Goal: Check status: Check status

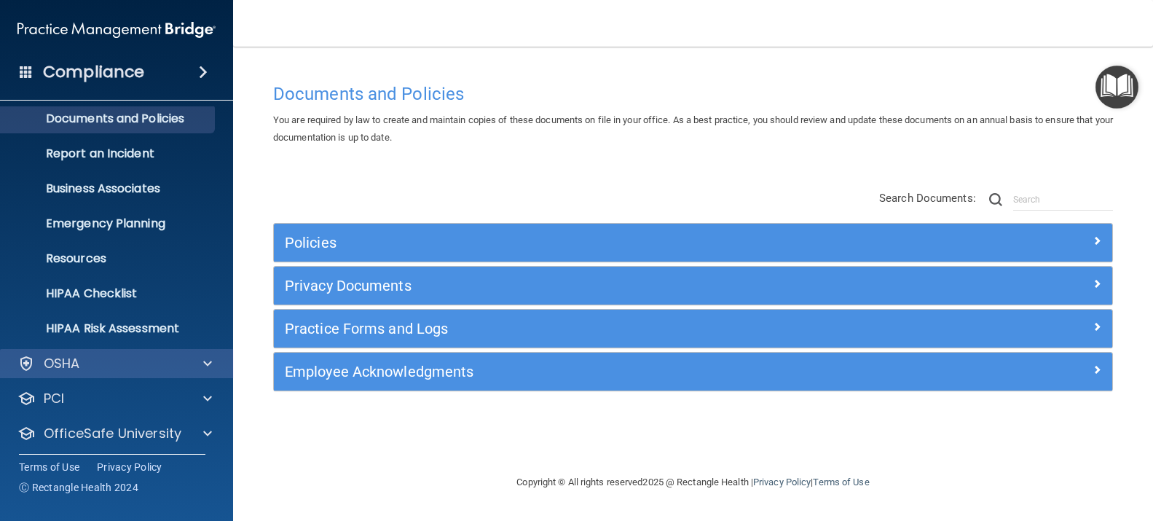
scroll to position [84, 0]
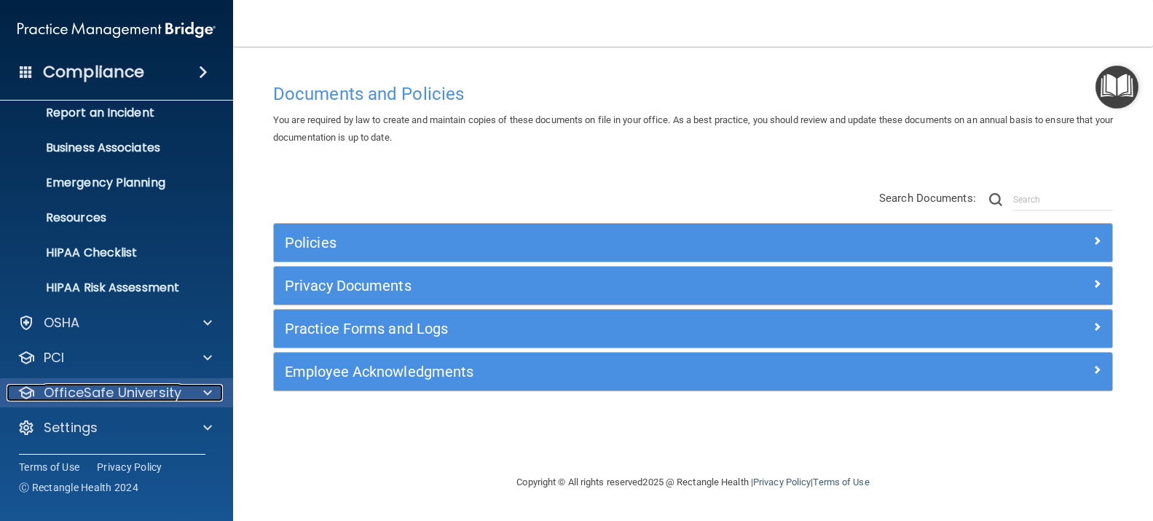
click at [186, 396] on div "OfficeSafe University" at bounding box center [97, 392] width 181 height 17
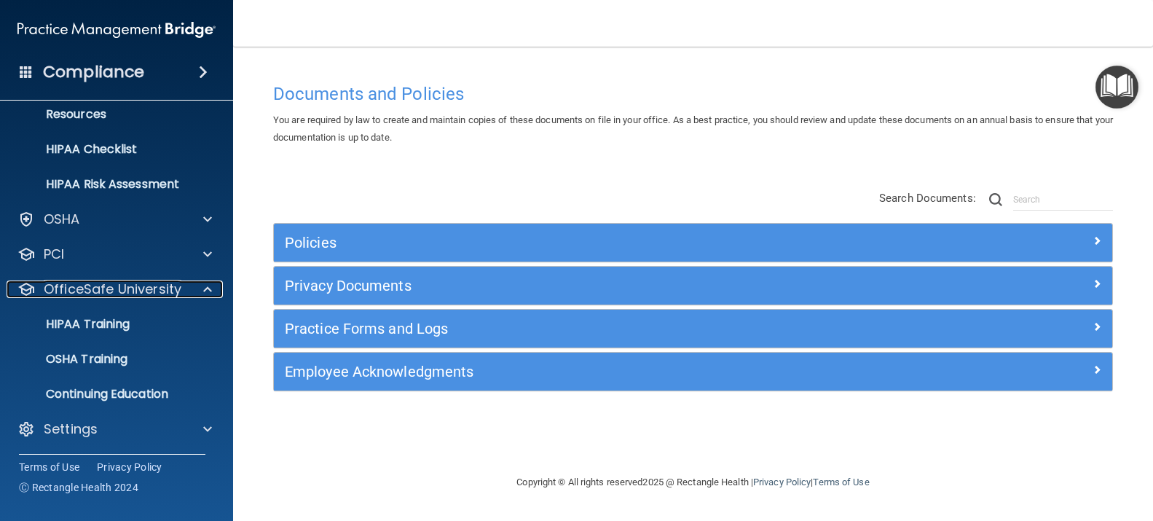
scroll to position [189, 0]
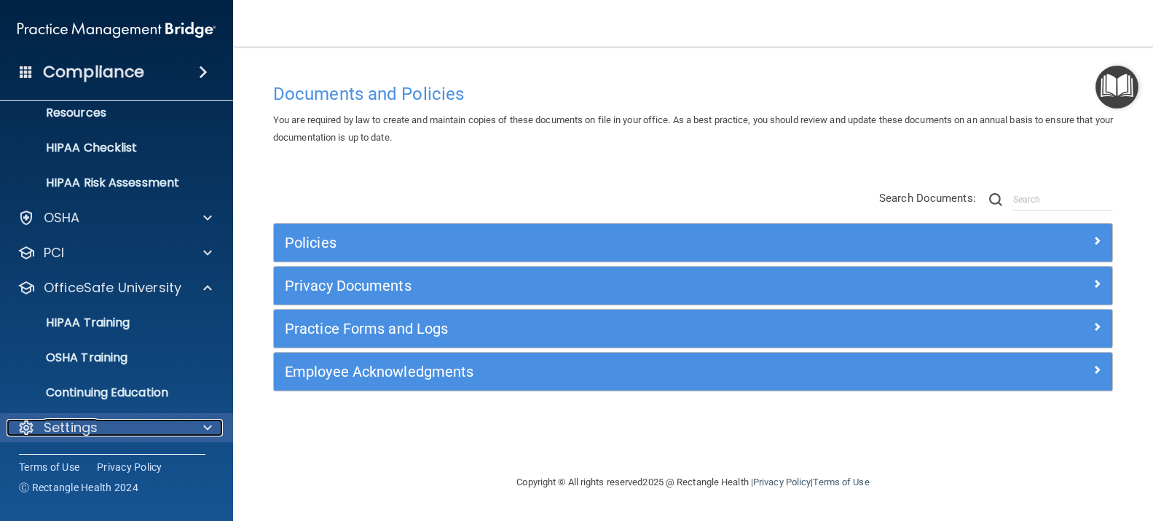
click at [76, 433] on p "Settings" at bounding box center [71, 427] width 54 height 17
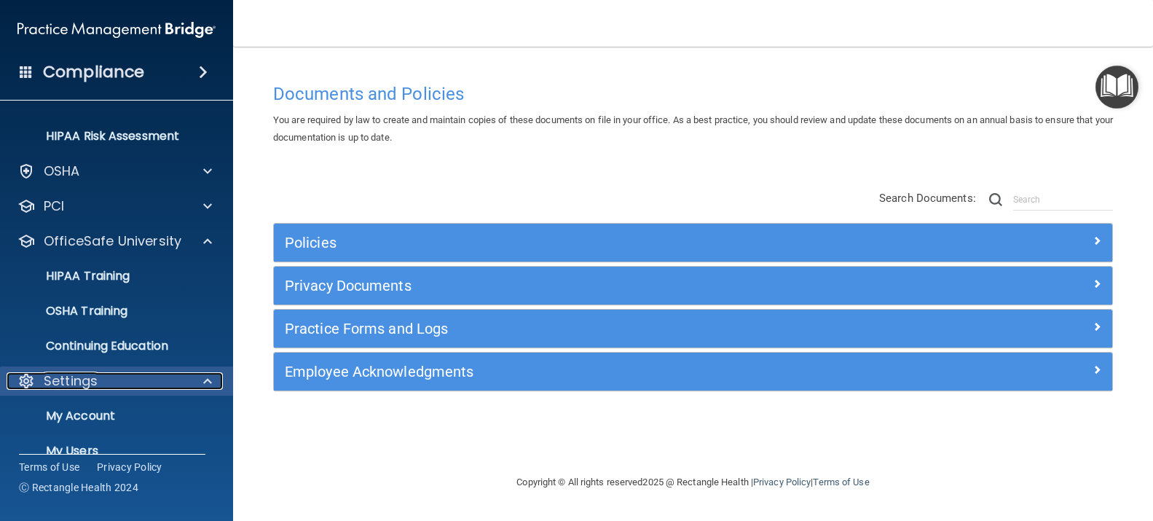
scroll to position [262, 0]
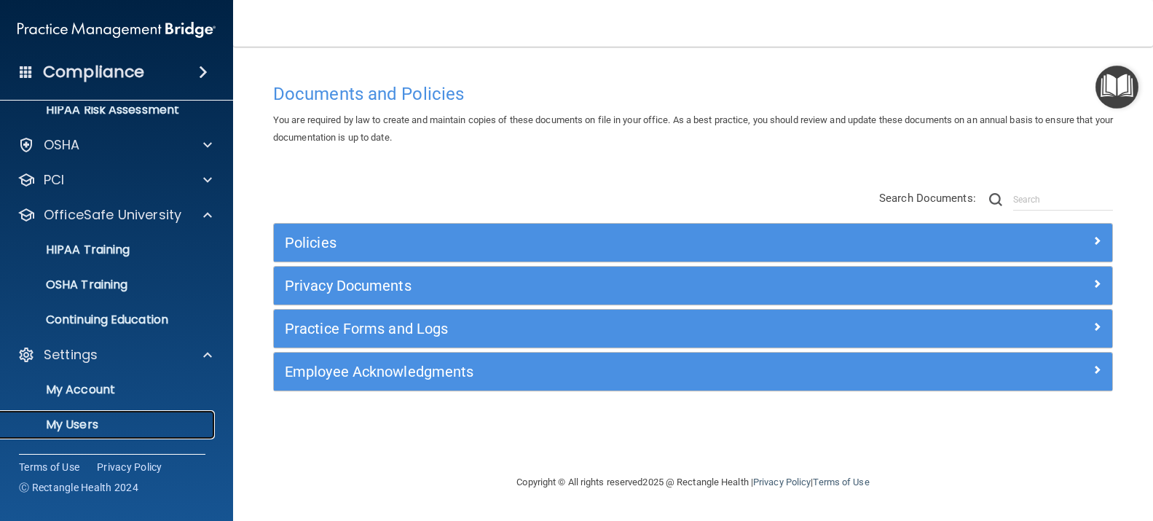
click at [88, 425] on p "My Users" at bounding box center [108, 424] width 199 height 15
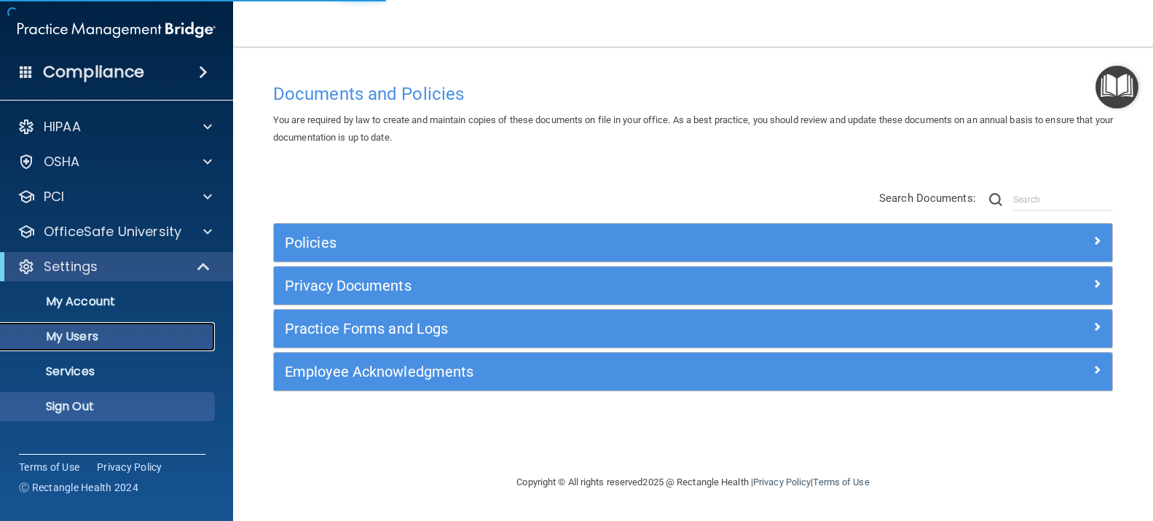
select select "20"
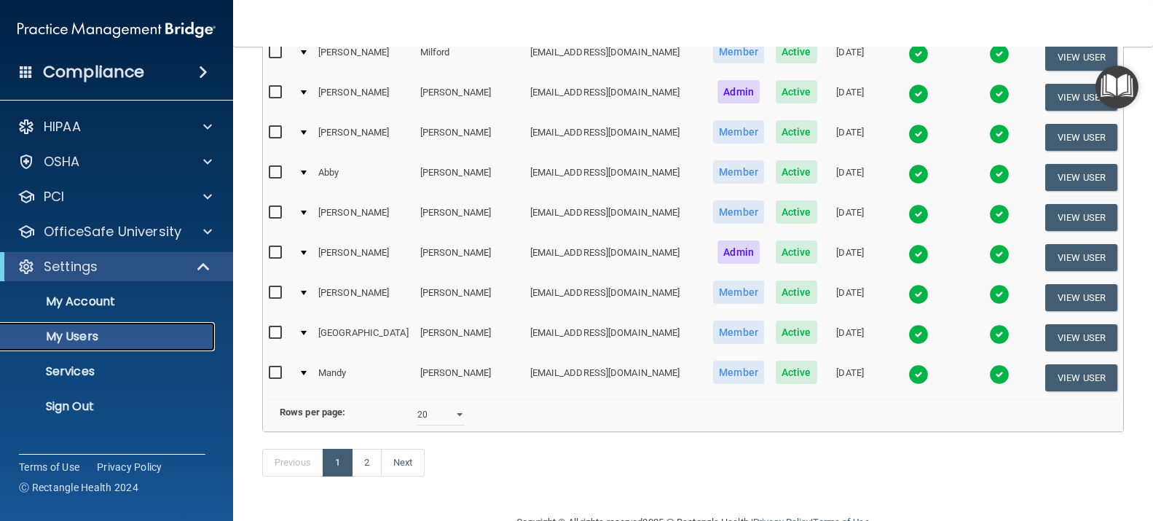
scroll to position [656, 0]
click at [366, 454] on link "2" at bounding box center [367, 462] width 30 height 28
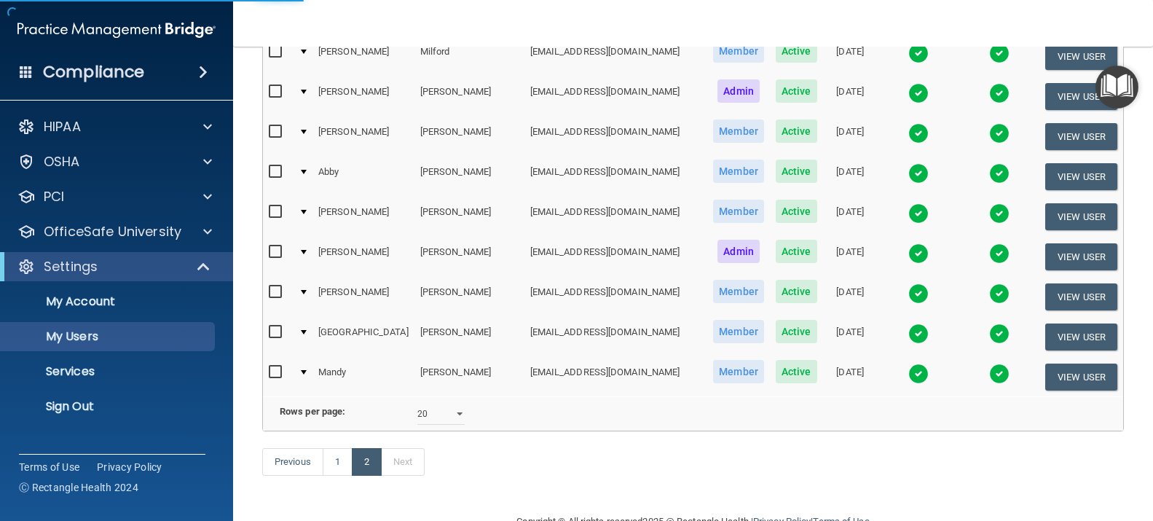
select select "20"
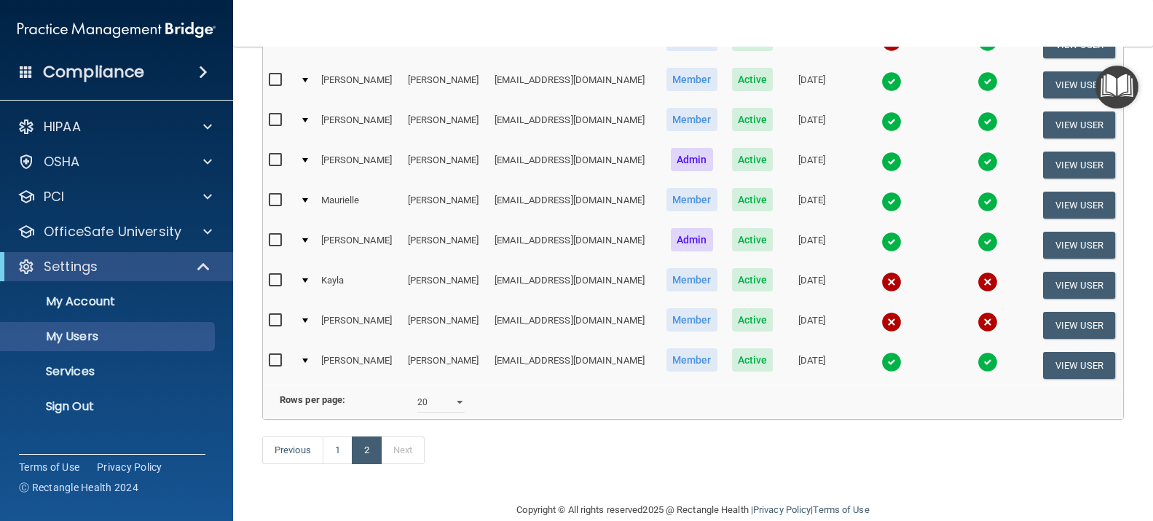
scroll to position [219, 0]
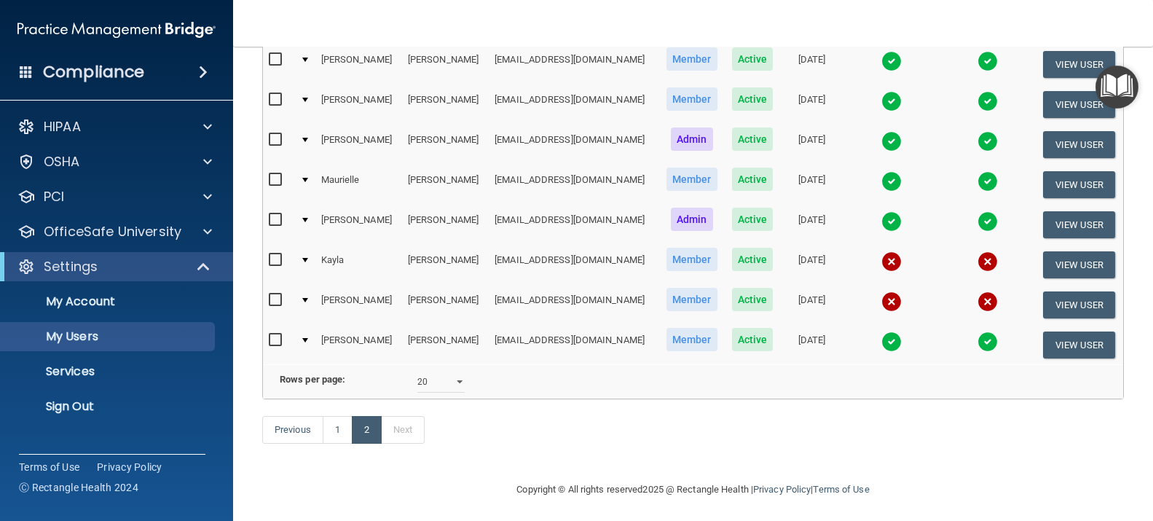
click at [978, 184] on img at bounding box center [988, 181] width 20 height 20
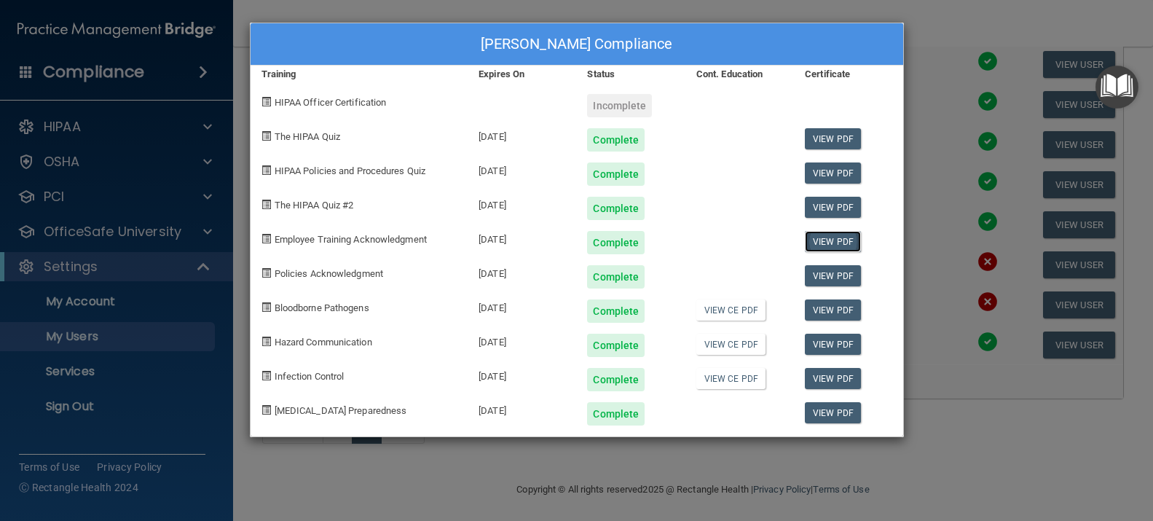
click at [830, 242] on link "View PDF" at bounding box center [833, 241] width 56 height 21
click at [822, 276] on link "View PDF" at bounding box center [833, 275] width 56 height 21
click at [842, 311] on link "View PDF" at bounding box center [833, 309] width 56 height 21
click at [847, 345] on link "View PDF" at bounding box center [833, 344] width 56 height 21
click at [840, 380] on link "View PDF" at bounding box center [833, 378] width 56 height 21
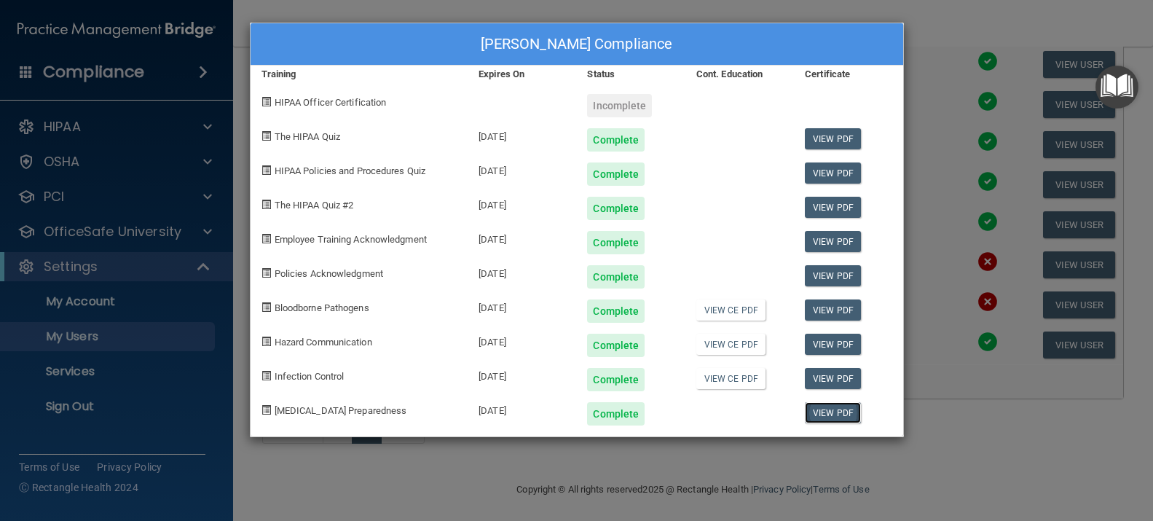
click at [845, 411] on link "View PDF" at bounding box center [833, 412] width 56 height 21
click at [922, 27] on div "[PERSON_NAME] Compliance Training Expires On Status Cont. Education Certificate…" at bounding box center [576, 260] width 1153 height 521
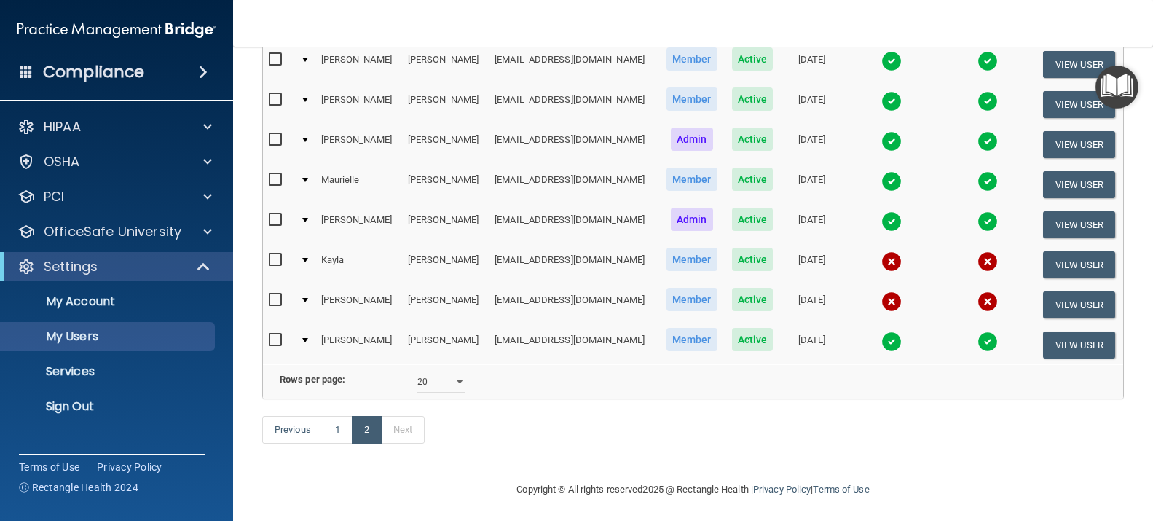
click at [881, 302] on img at bounding box center [891, 301] width 20 height 20
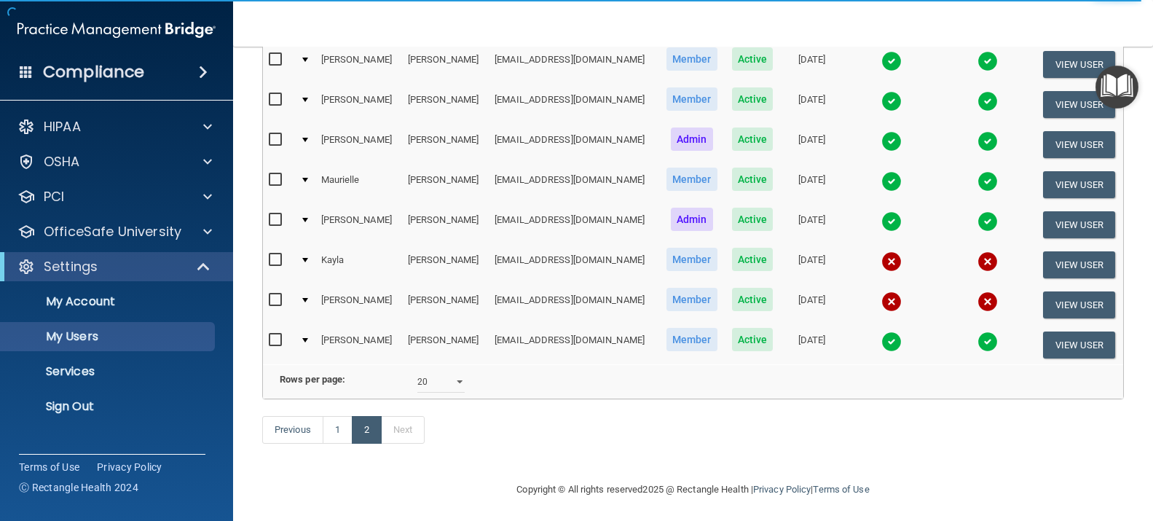
click at [881, 301] on img at bounding box center [891, 301] width 20 height 20
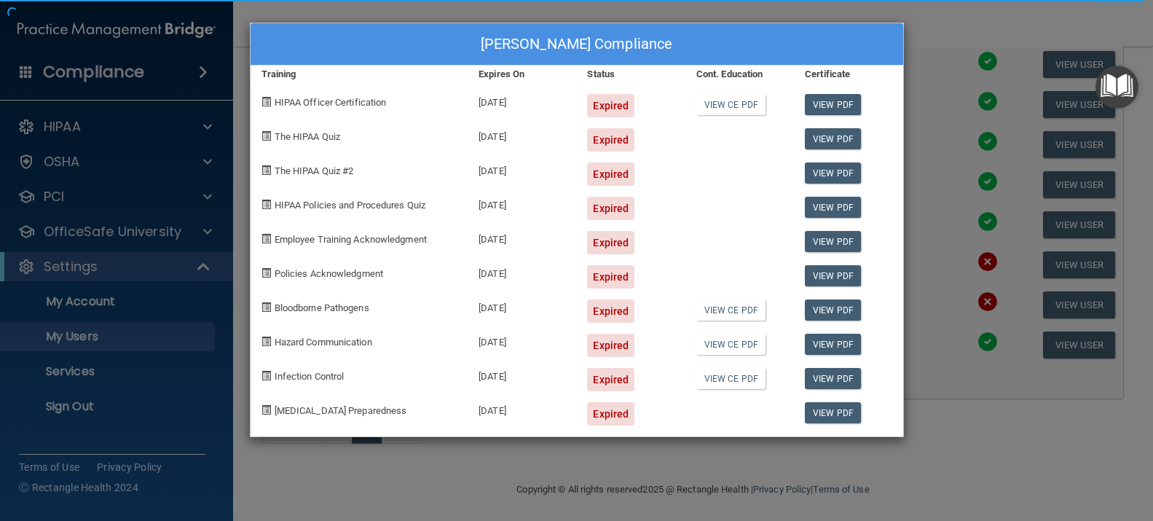
click at [945, 15] on div "[PERSON_NAME] Compliance Training Expires On Status Cont. Education Certificate…" at bounding box center [576, 260] width 1153 height 521
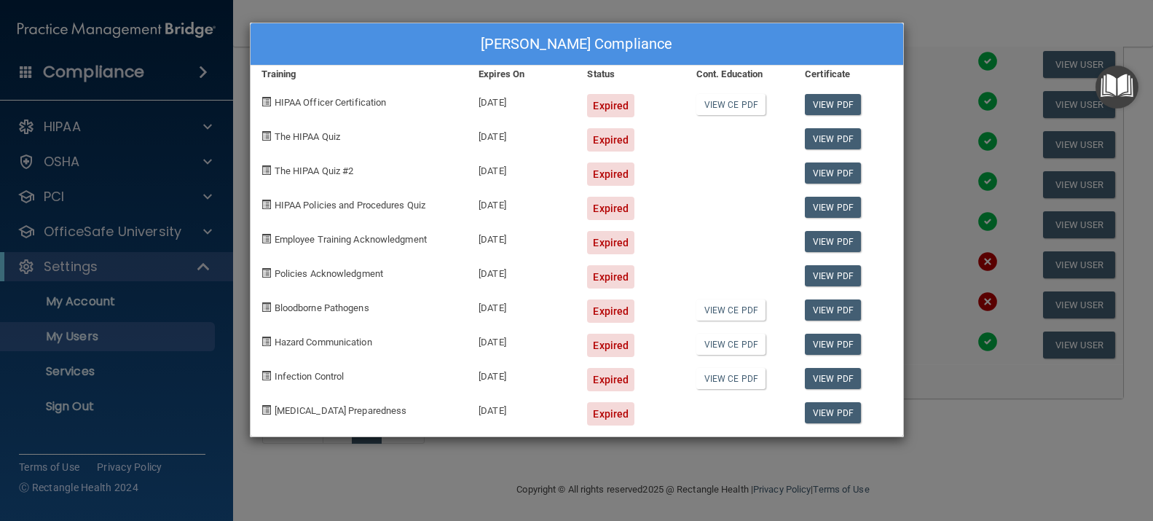
click at [935, 28] on div "[PERSON_NAME] Compliance Training Expires On Status Cont. Education Certificate…" at bounding box center [576, 260] width 1153 height 521
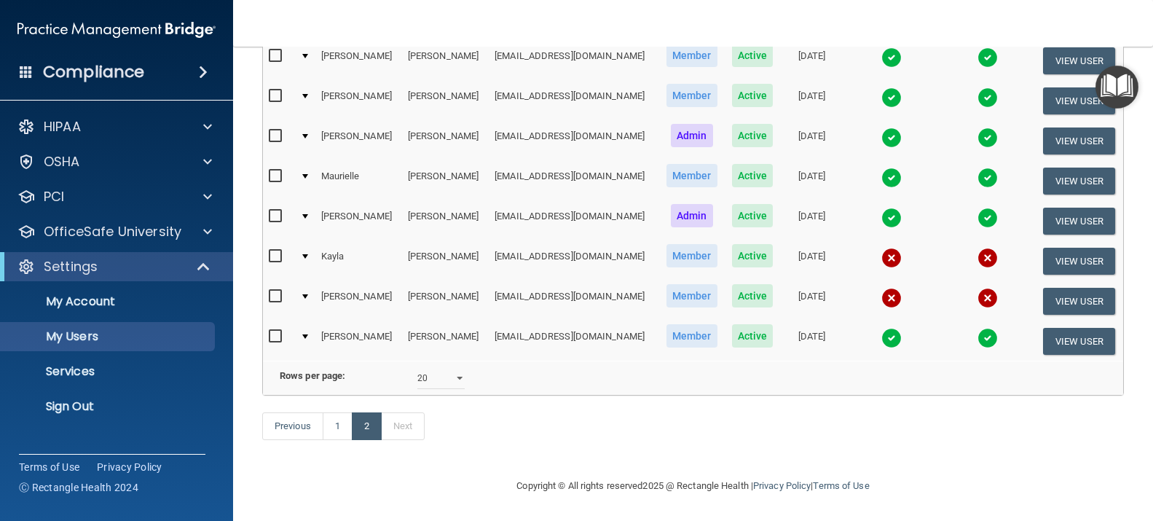
scroll to position [244, 0]
click at [341, 422] on link "1" at bounding box center [338, 426] width 30 height 28
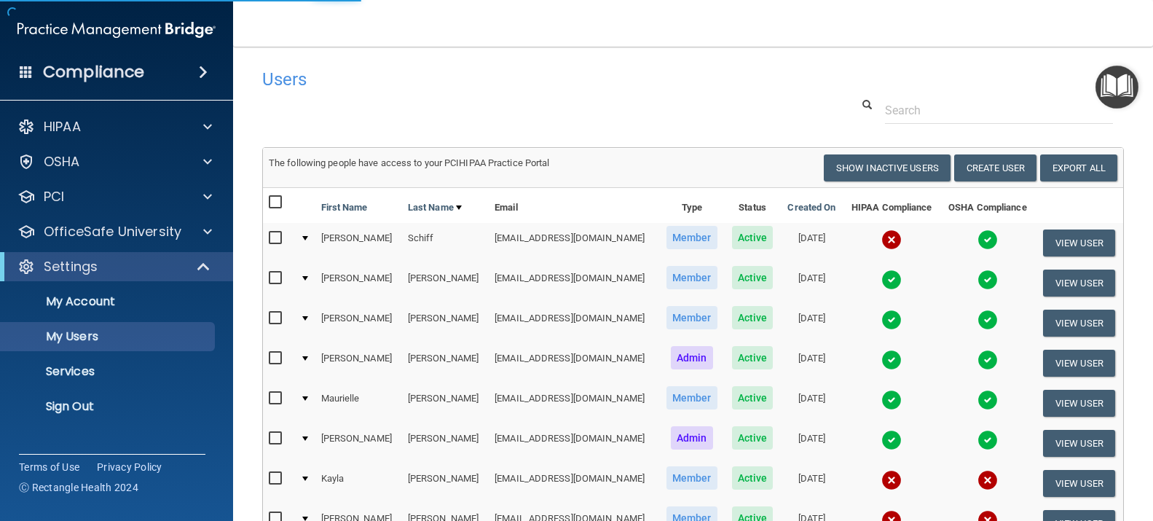
select select "20"
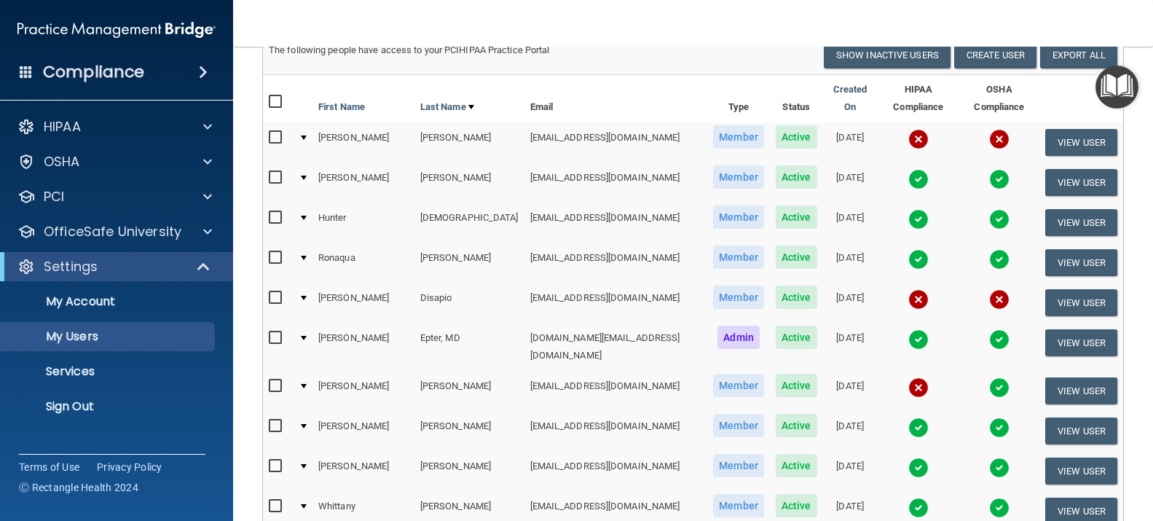
scroll to position [146, 0]
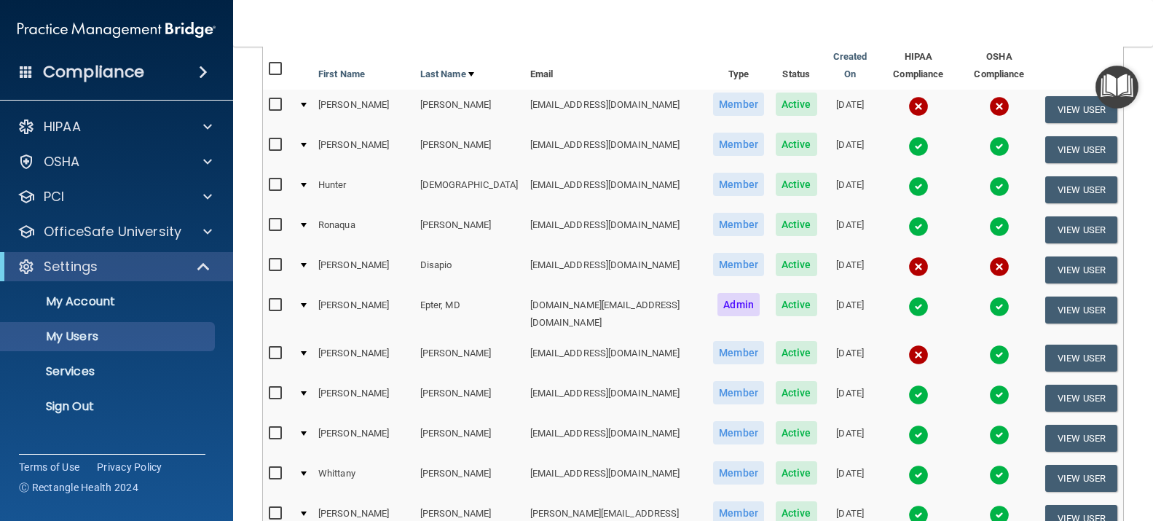
click at [989, 345] on img at bounding box center [999, 355] width 20 height 20
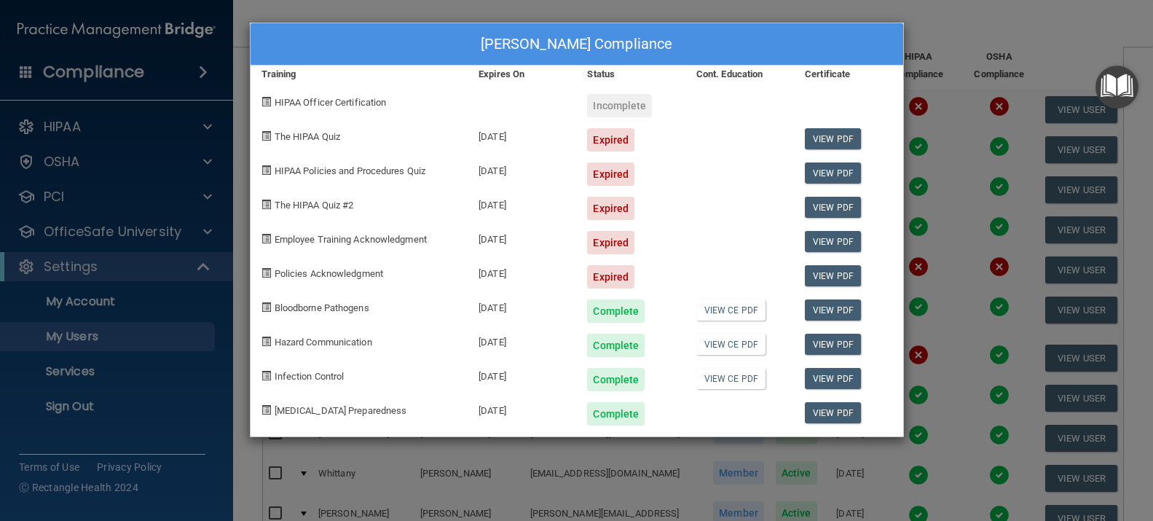
click at [1032, 18] on div "[PERSON_NAME] Compliance Training Expires On Status Cont. Education Certificate…" at bounding box center [576, 260] width 1153 height 521
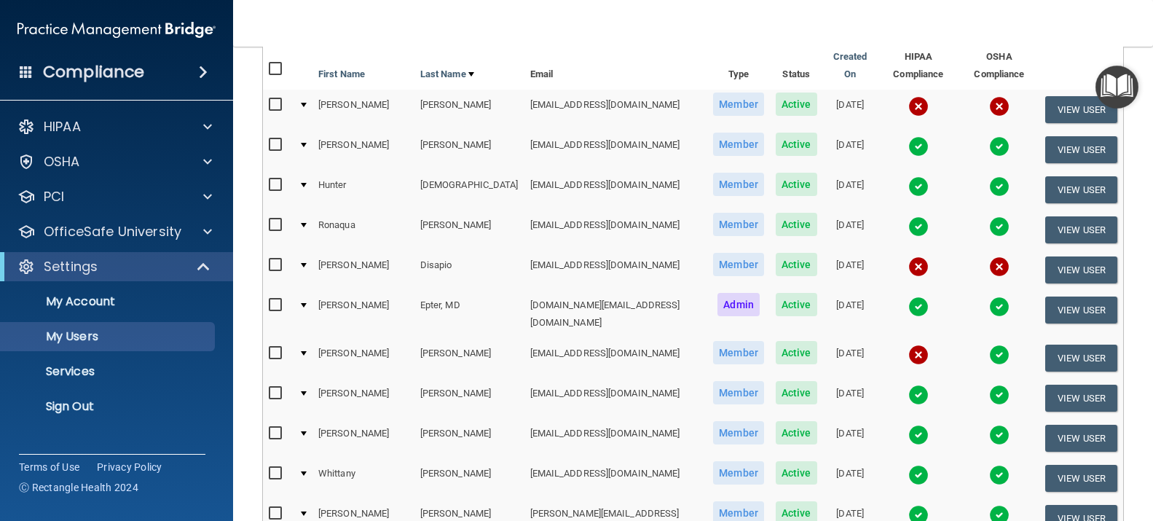
click at [908, 218] on img at bounding box center [918, 226] width 20 height 20
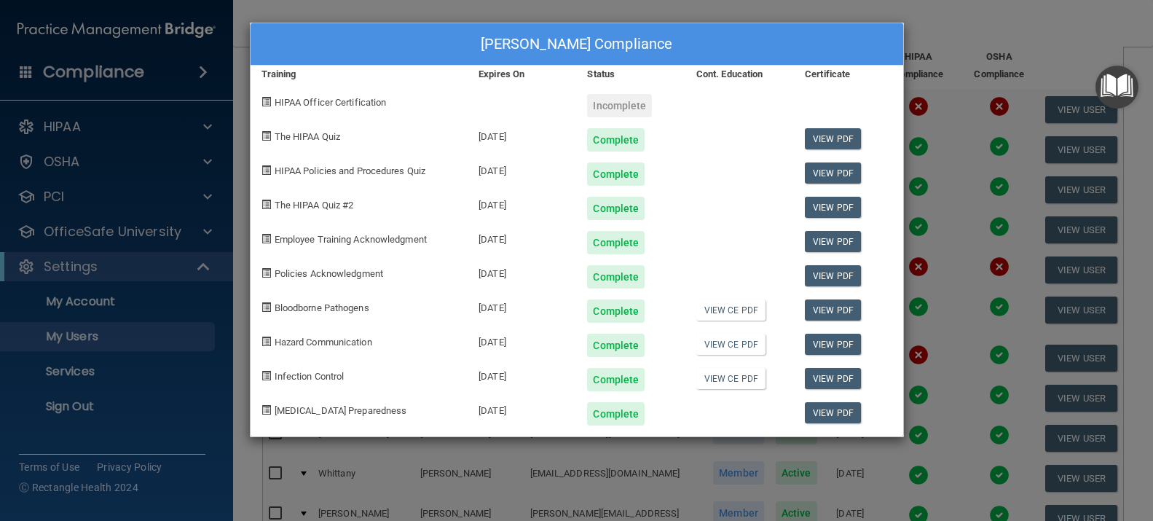
click at [958, 17] on div "[PERSON_NAME] Compliance Training Expires On Status Cont. Education Certificate…" at bounding box center [576, 260] width 1153 height 521
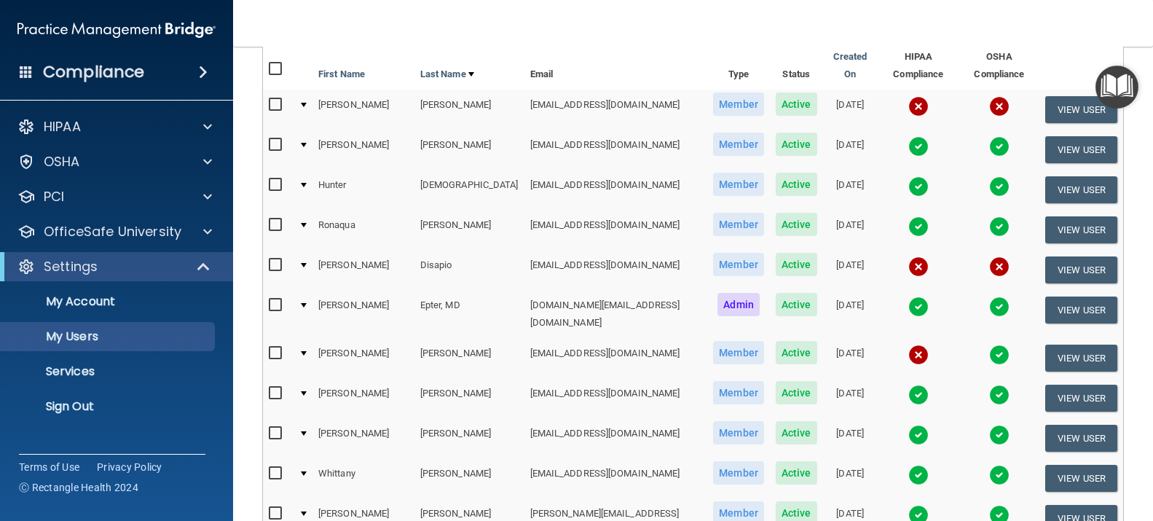
click at [908, 298] on img at bounding box center [918, 307] width 20 height 20
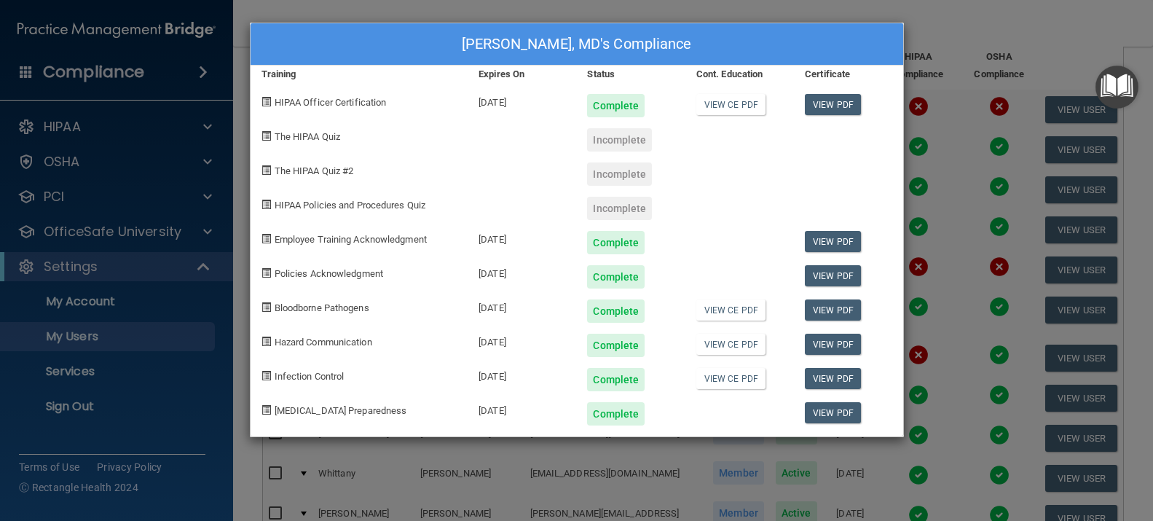
click at [978, 19] on div "[PERSON_NAME], MD's Compliance Training Expires On Status Cont. Education Certi…" at bounding box center [576, 260] width 1153 height 521
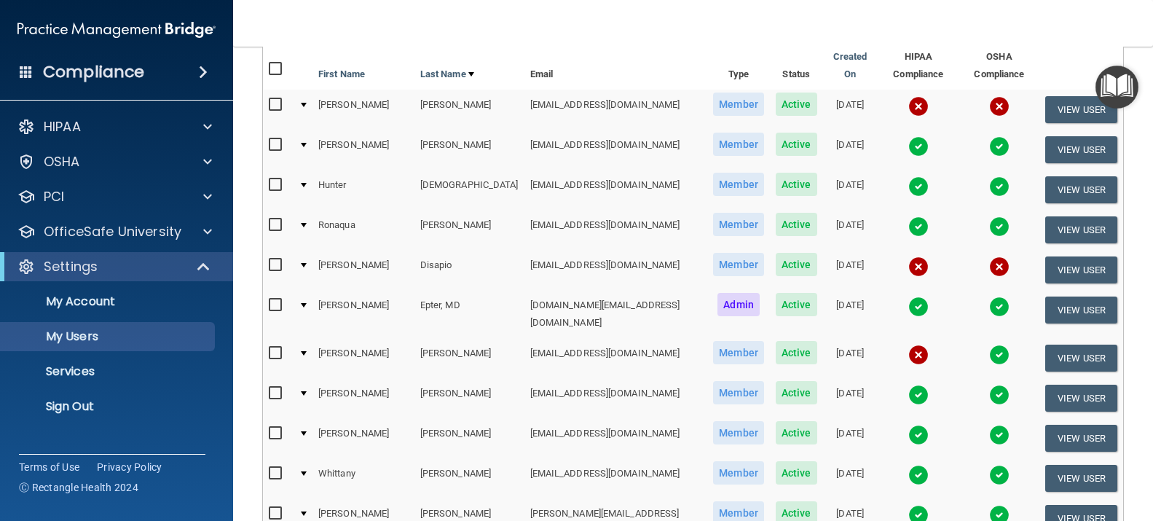
click at [908, 385] on img at bounding box center [918, 395] width 20 height 20
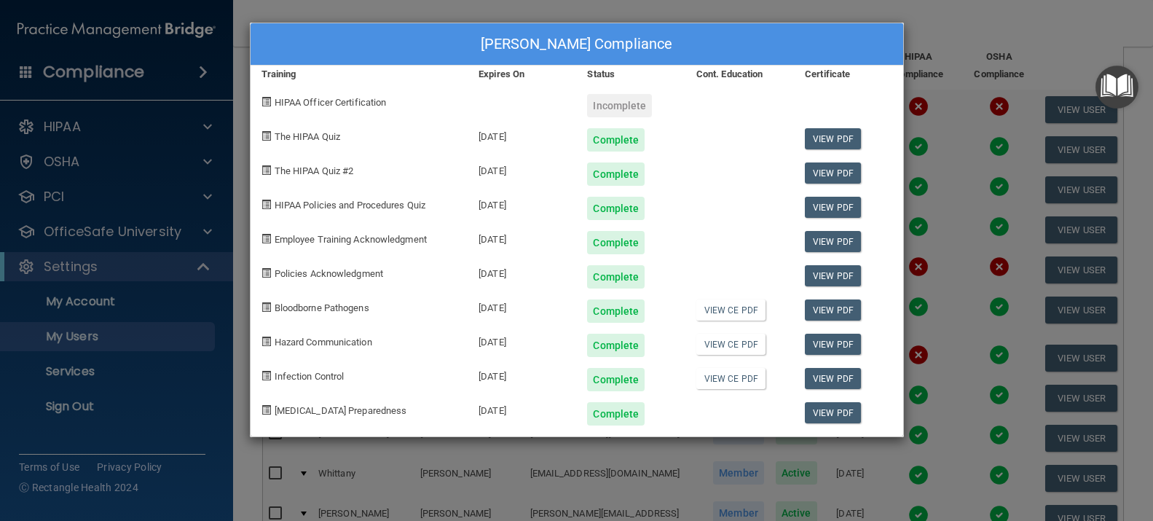
click at [1048, 35] on div "[PERSON_NAME] Compliance Training Expires On Status Cont. Education Certificate…" at bounding box center [576, 260] width 1153 height 521
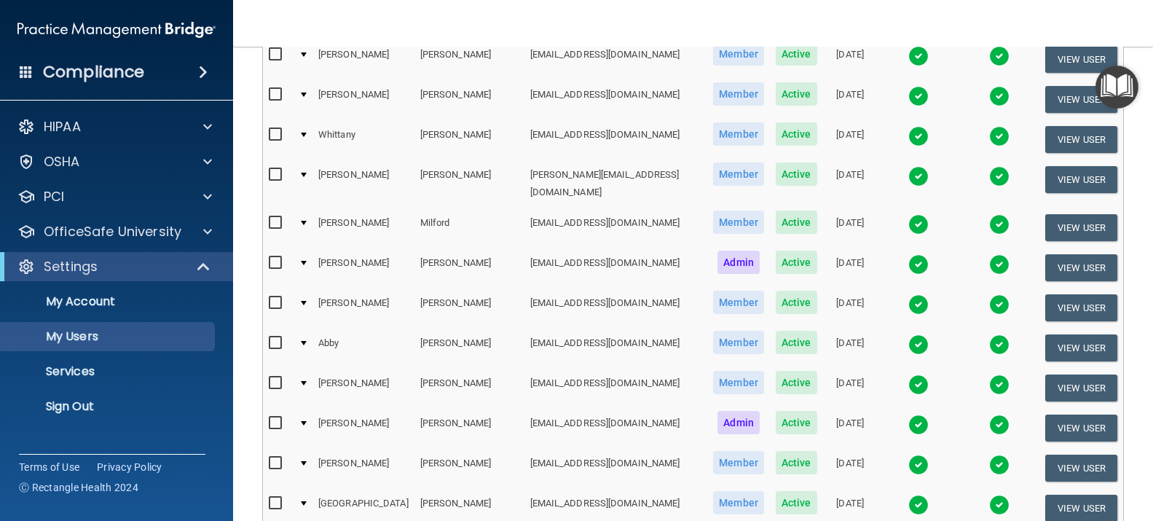
scroll to position [510, 0]
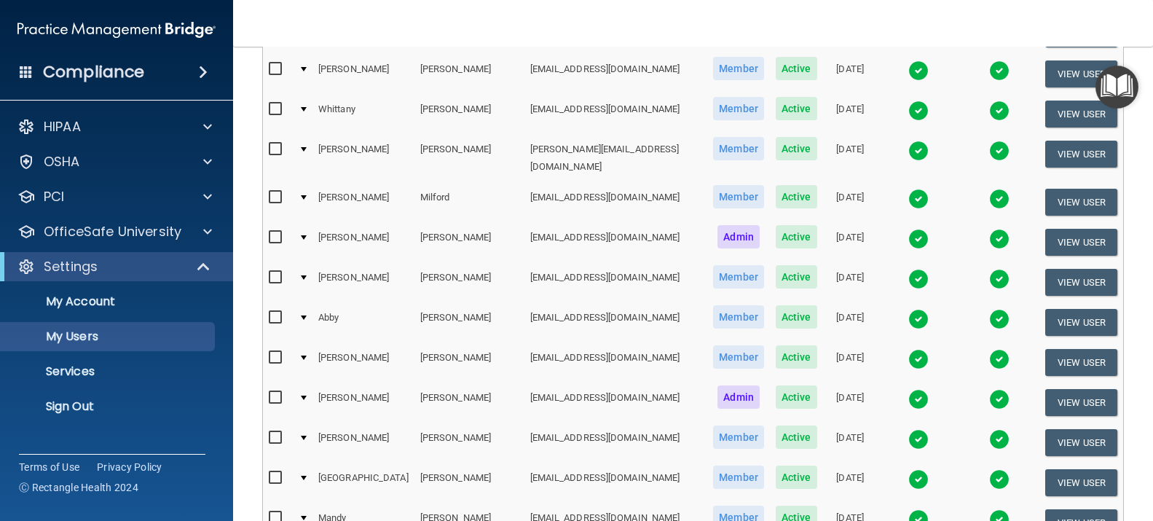
click at [908, 309] on img at bounding box center [918, 319] width 20 height 20
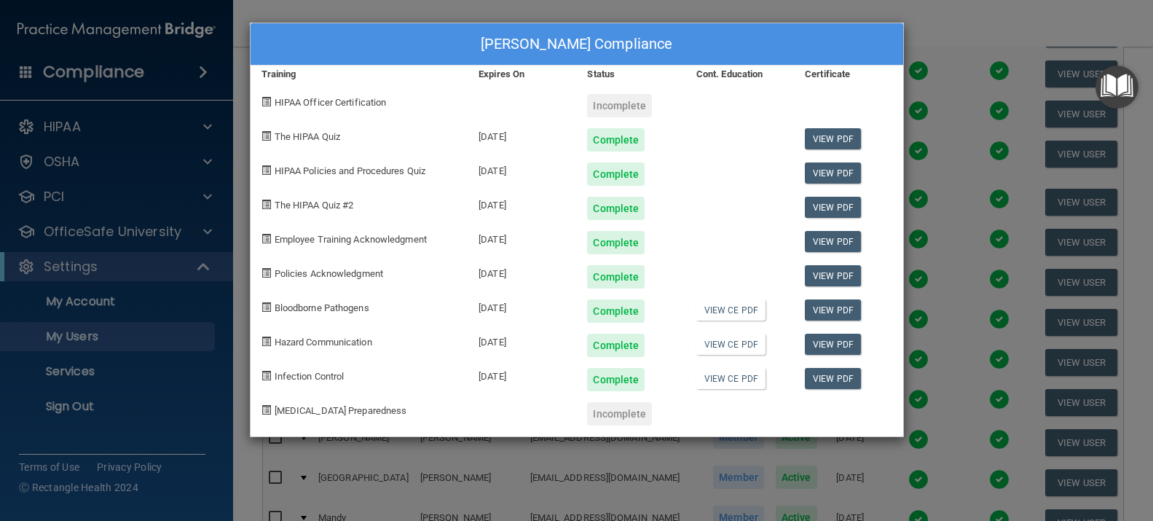
click at [953, 7] on div "[PERSON_NAME] Compliance Training Expires On Status Cont. Education Certificate…" at bounding box center [576, 260] width 1153 height 521
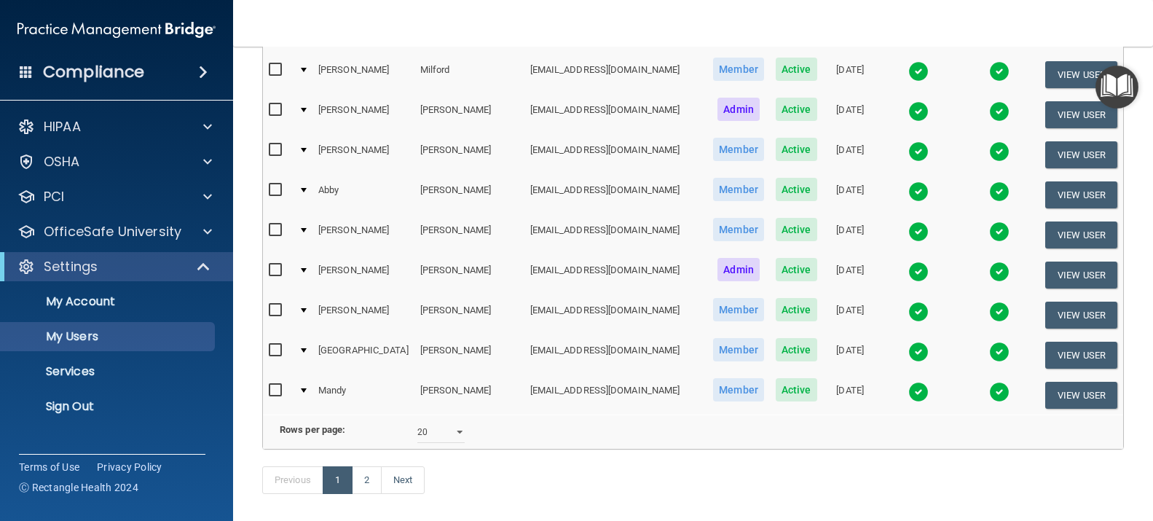
scroll to position [612, 0]
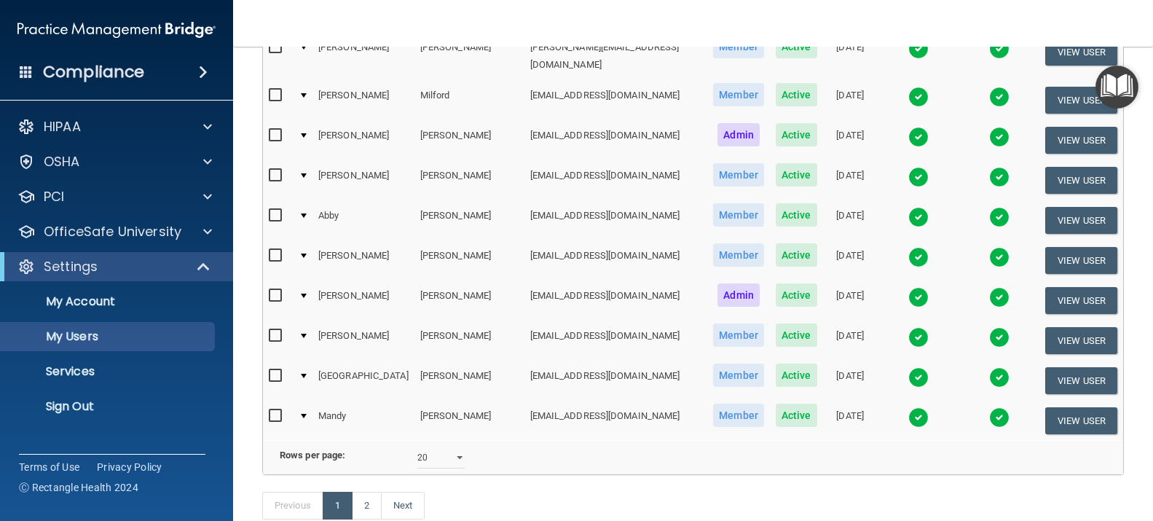
click at [908, 247] on img at bounding box center [918, 257] width 20 height 20
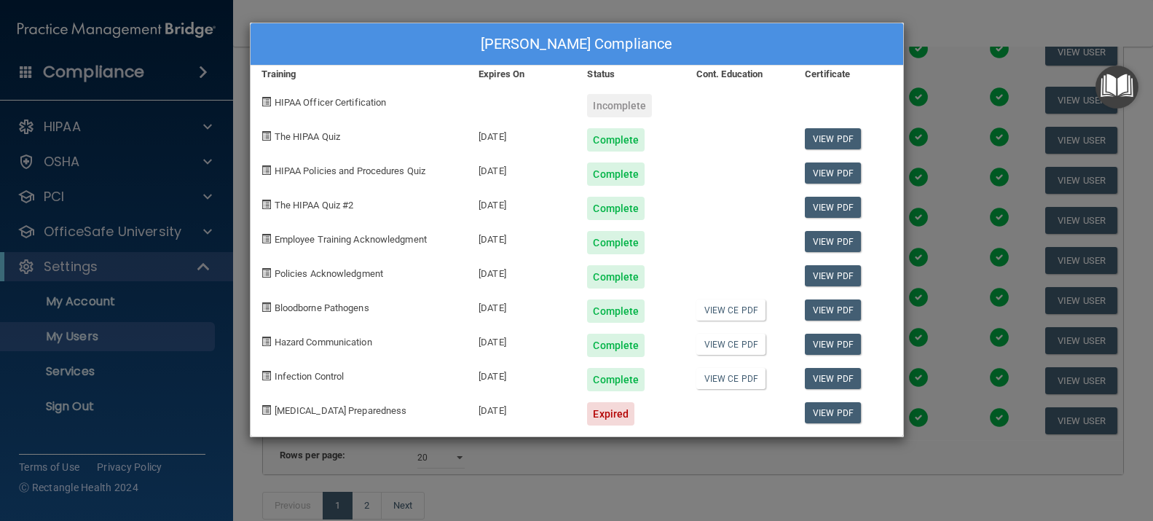
click at [968, 21] on div "[PERSON_NAME] Compliance Training Expires On Status Cont. Education Certificate…" at bounding box center [576, 260] width 1153 height 521
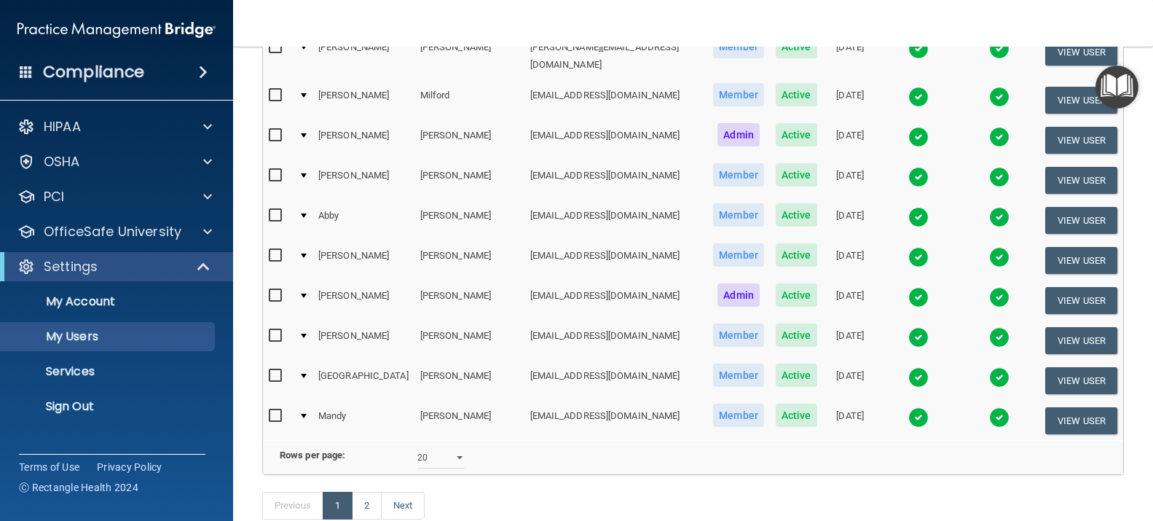
click at [908, 287] on img at bounding box center [918, 297] width 20 height 20
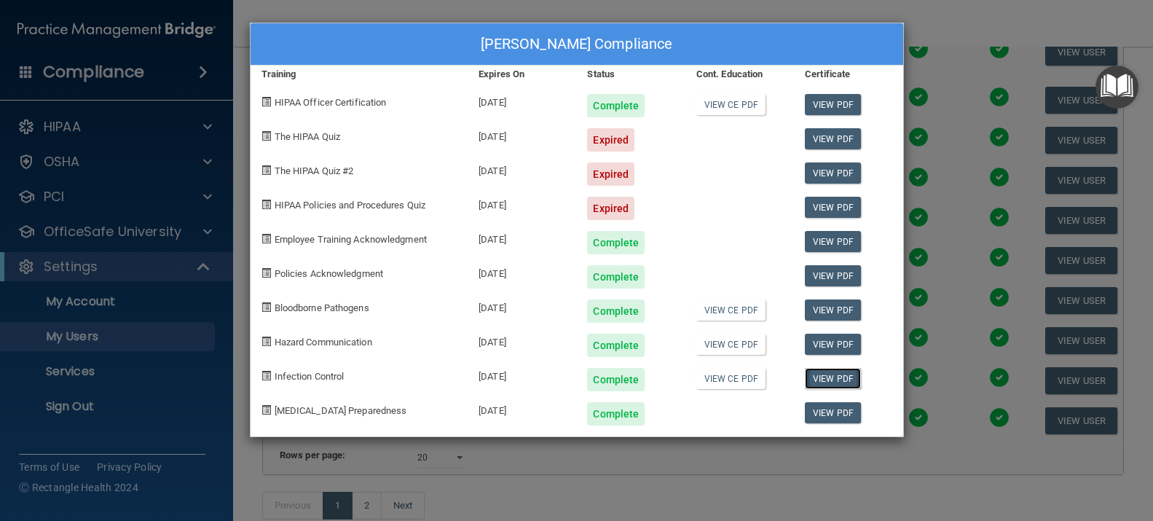
click at [820, 378] on link "View PDF" at bounding box center [833, 378] width 56 height 21
click at [962, 22] on div "[PERSON_NAME] Compliance Training Expires On Status Cont. Education Certificate…" at bounding box center [576, 260] width 1153 height 521
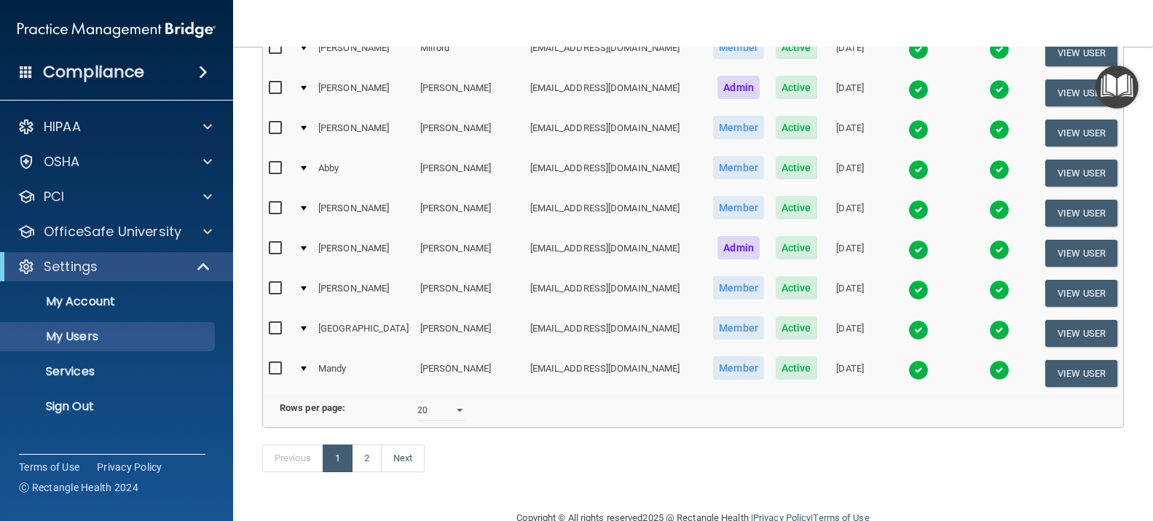
scroll to position [685, 0]
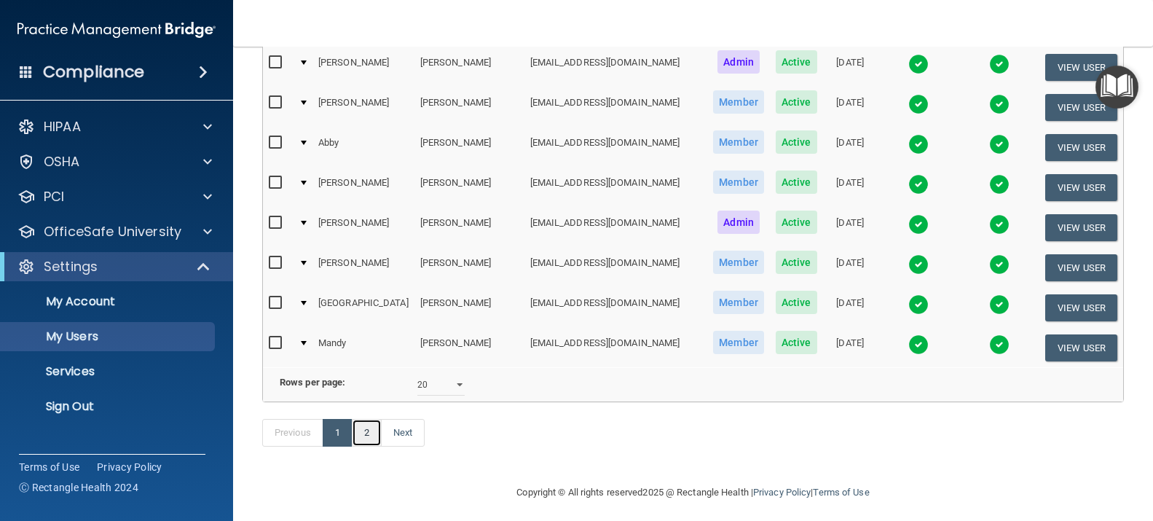
click at [364, 430] on link "2" at bounding box center [367, 433] width 30 height 28
select select "20"
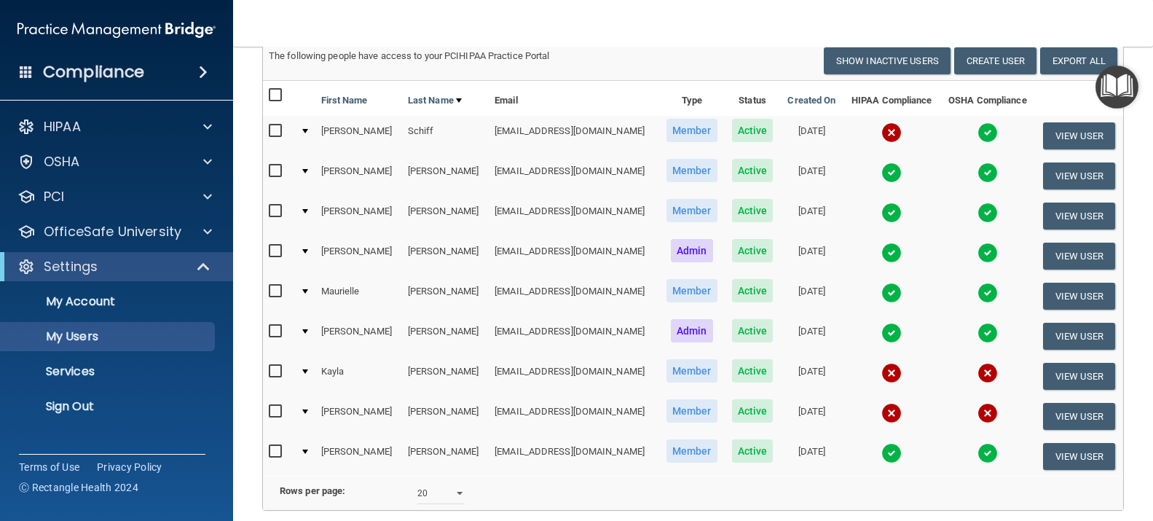
scroll to position [146, 0]
